Goal: Navigation & Orientation: Find specific page/section

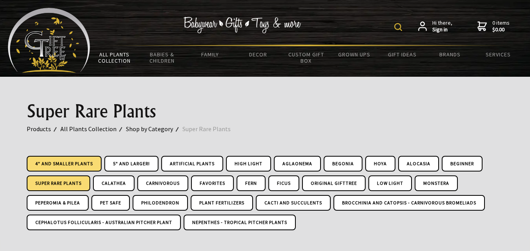
click at [52, 158] on link "4" and Smaller Plants" at bounding box center [64, 164] width 75 height 16
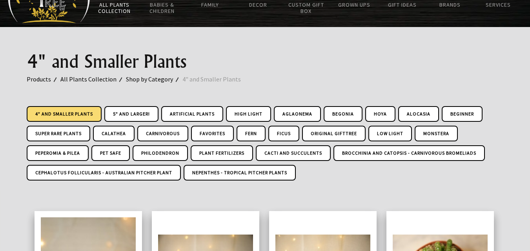
scroll to position [18, 0]
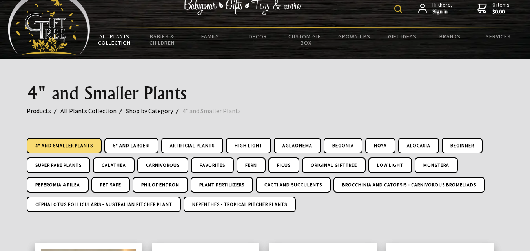
click at [117, 143] on link "5" and Larger!" at bounding box center [131, 146] width 54 height 16
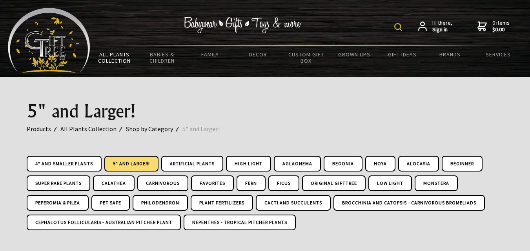
click at [344, 161] on link "Begonia" at bounding box center [342, 164] width 39 height 16
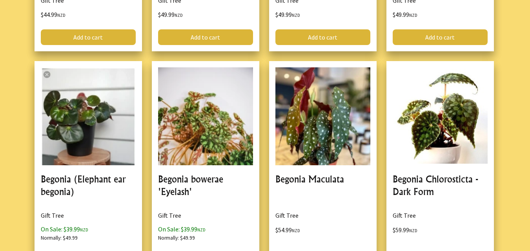
scroll to position [863, 0]
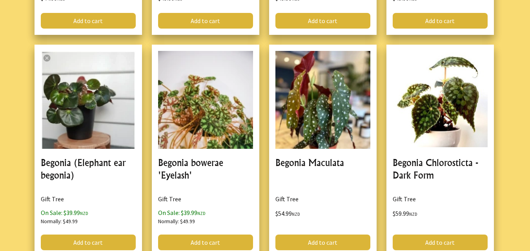
click at [529, 113] on html "Hi there, Sign in 0 items $0.00 All Plants Collection Shop by Category 4" and S…" at bounding box center [265, 152] width 530 height 2031
